Goal: Browse casually: Explore the website without a specific task or goal

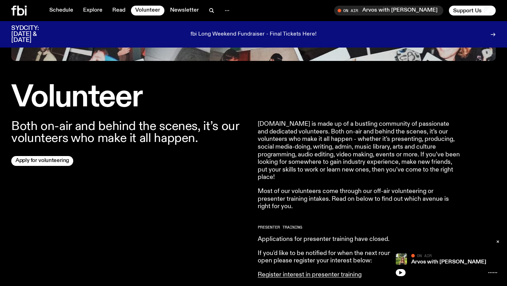
scroll to position [148, 0]
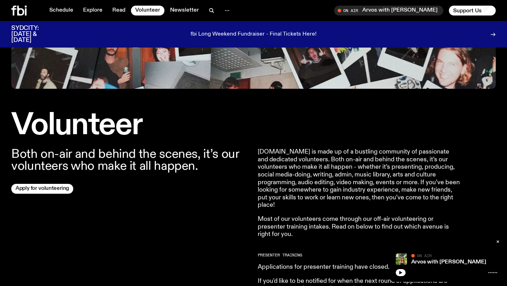
click at [252, 32] on p "fbi Long Weekend Fundraiser - Final Tickets Here!" at bounding box center [254, 34] width 126 height 6
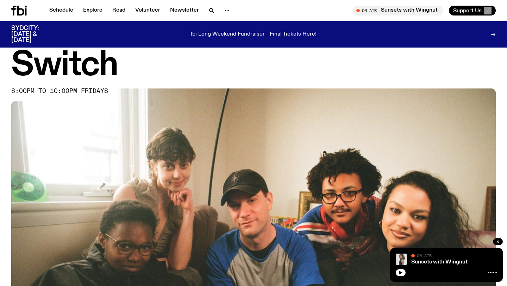
scroll to position [17, 0]
drag, startPoint x: 10, startPoint y: 89, endPoint x: 54, endPoint y: 88, distance: 44.1
click at [55, 88] on div "Switch 8:00pm to 10:00pm fridays" at bounding box center [253, 205] width 507 height 311
click at [54, 89] on span "8:00pm to 10:00pm fridays" at bounding box center [59, 92] width 97 height 6
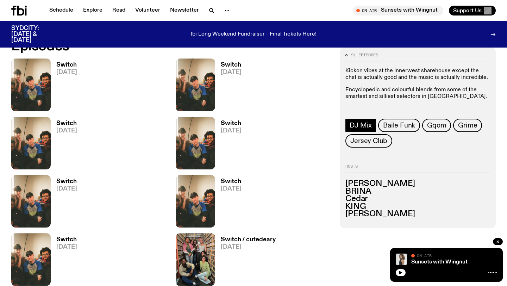
scroll to position [349, 0]
